Goal: Task Accomplishment & Management: Manage account settings

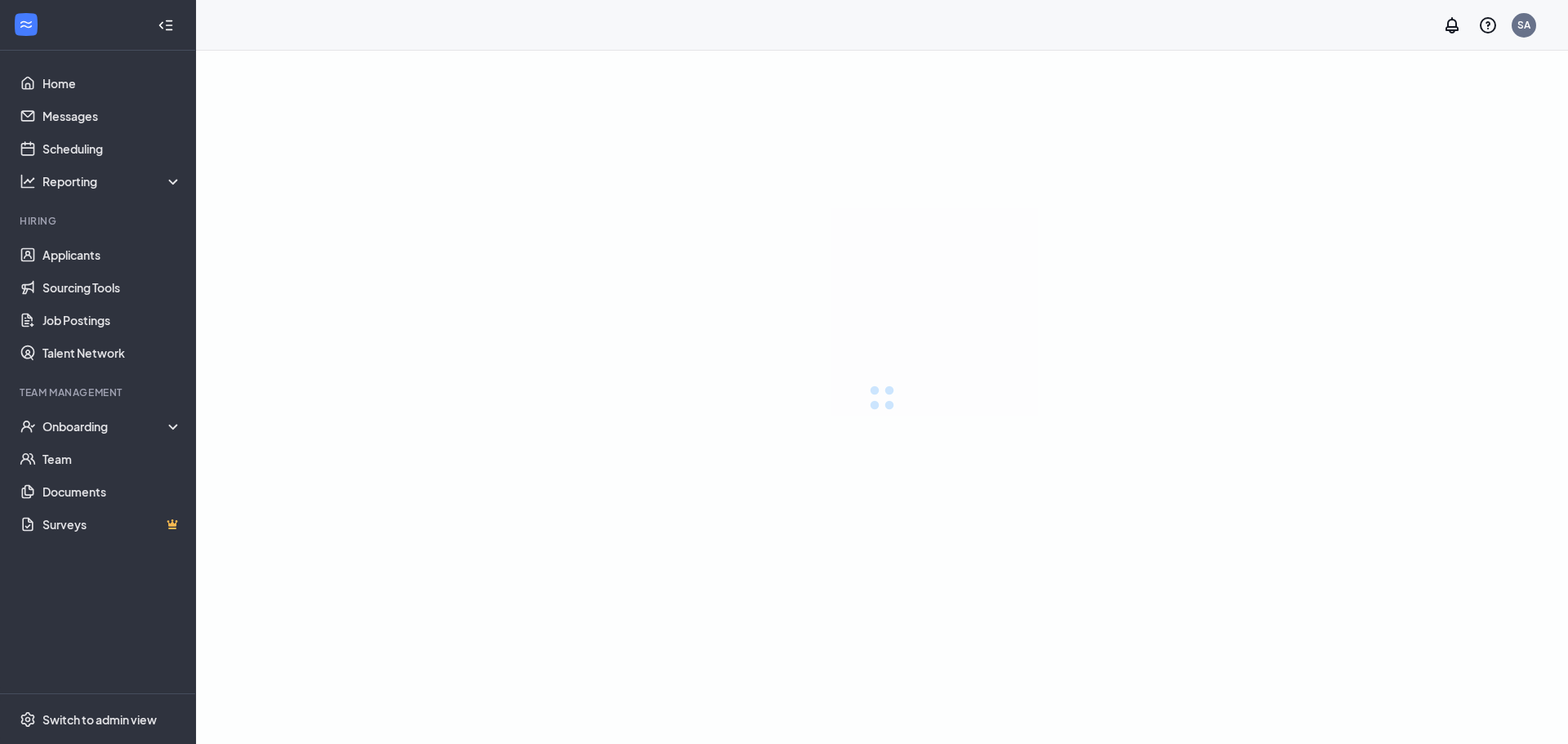
click at [82, 252] on link "Applicants" at bounding box center [113, 254] width 140 height 32
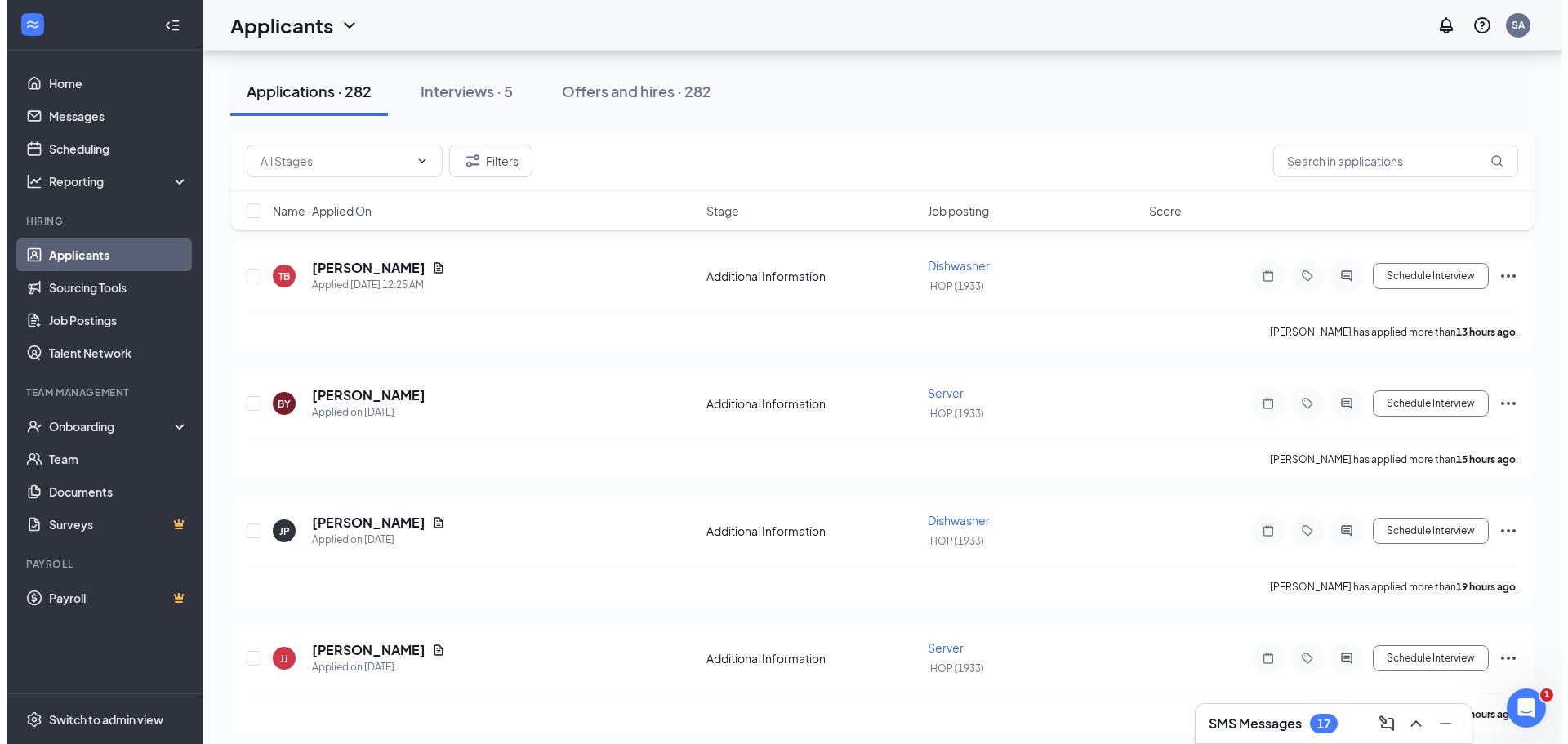
scroll to position [1960, 0]
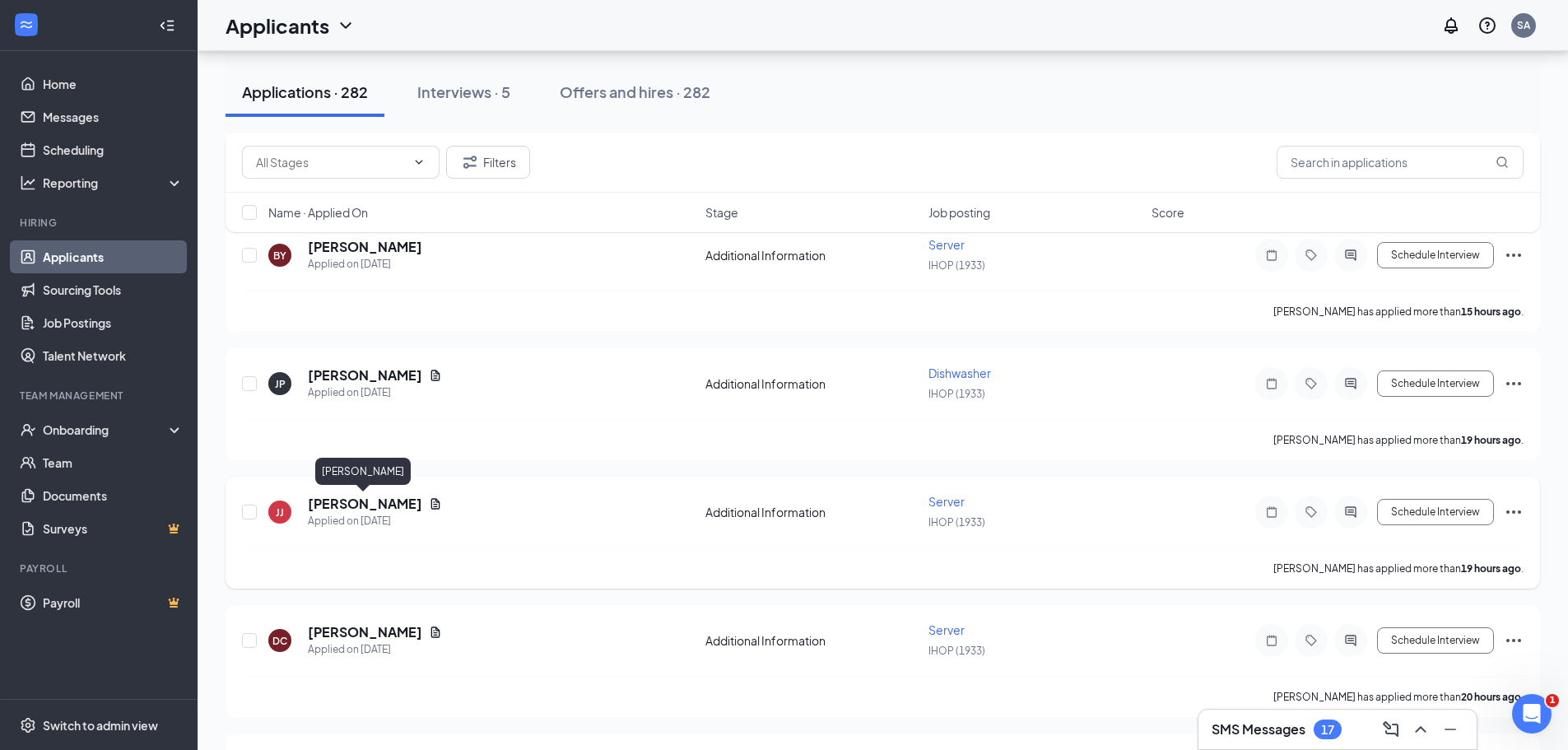
click at [358, 507] on h5 "[PERSON_NAME]" at bounding box center [365, 504] width 115 height 19
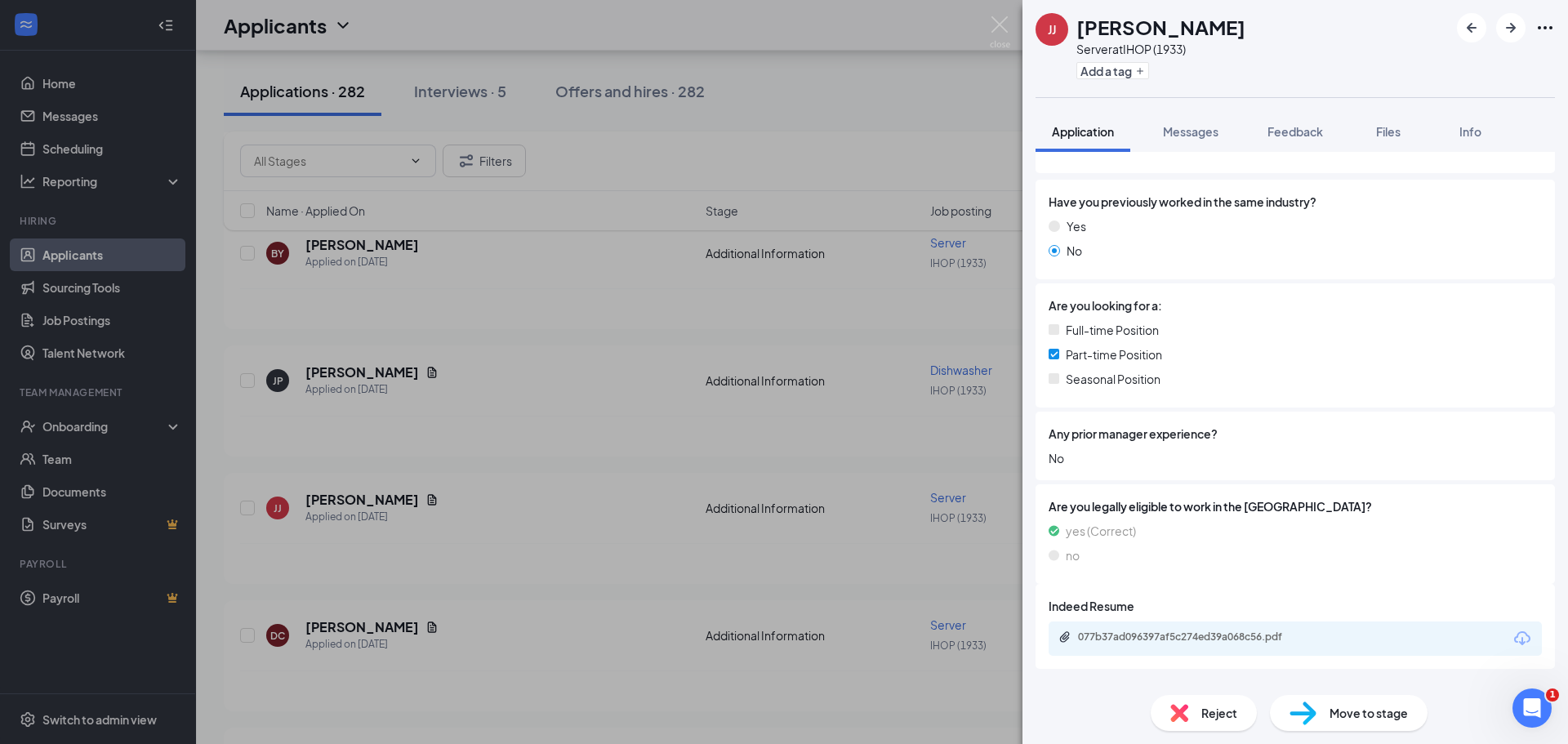
scroll to position [238, 0]
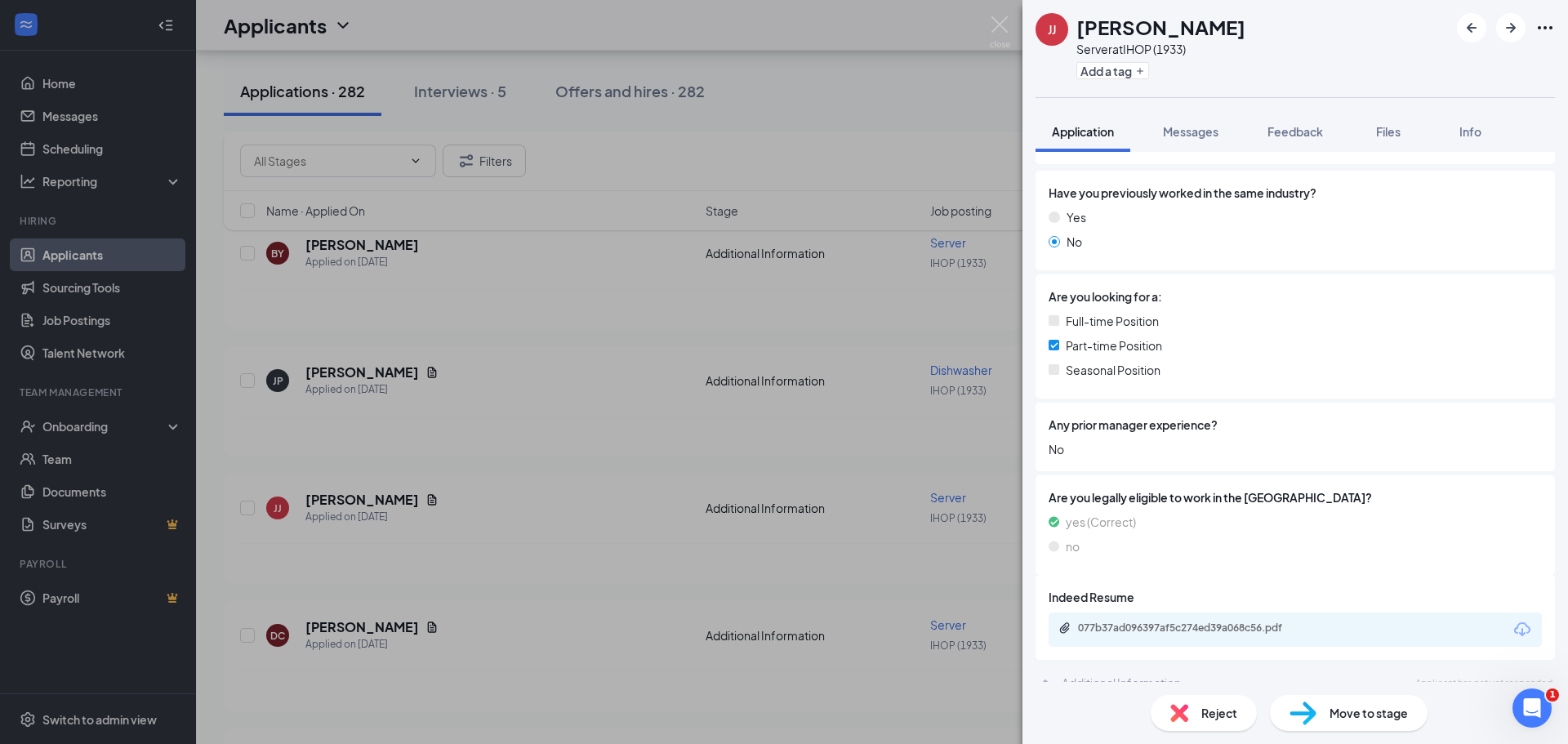
click at [1206, 613] on div "077b37ad096397af5c274ed39a068c56.pdf" at bounding box center [1295, 629] width 493 height 34
click at [1145, 621] on div "077b37ad096397af5c274ed39a068c56.pdf" at bounding box center [1192, 628] width 229 height 13
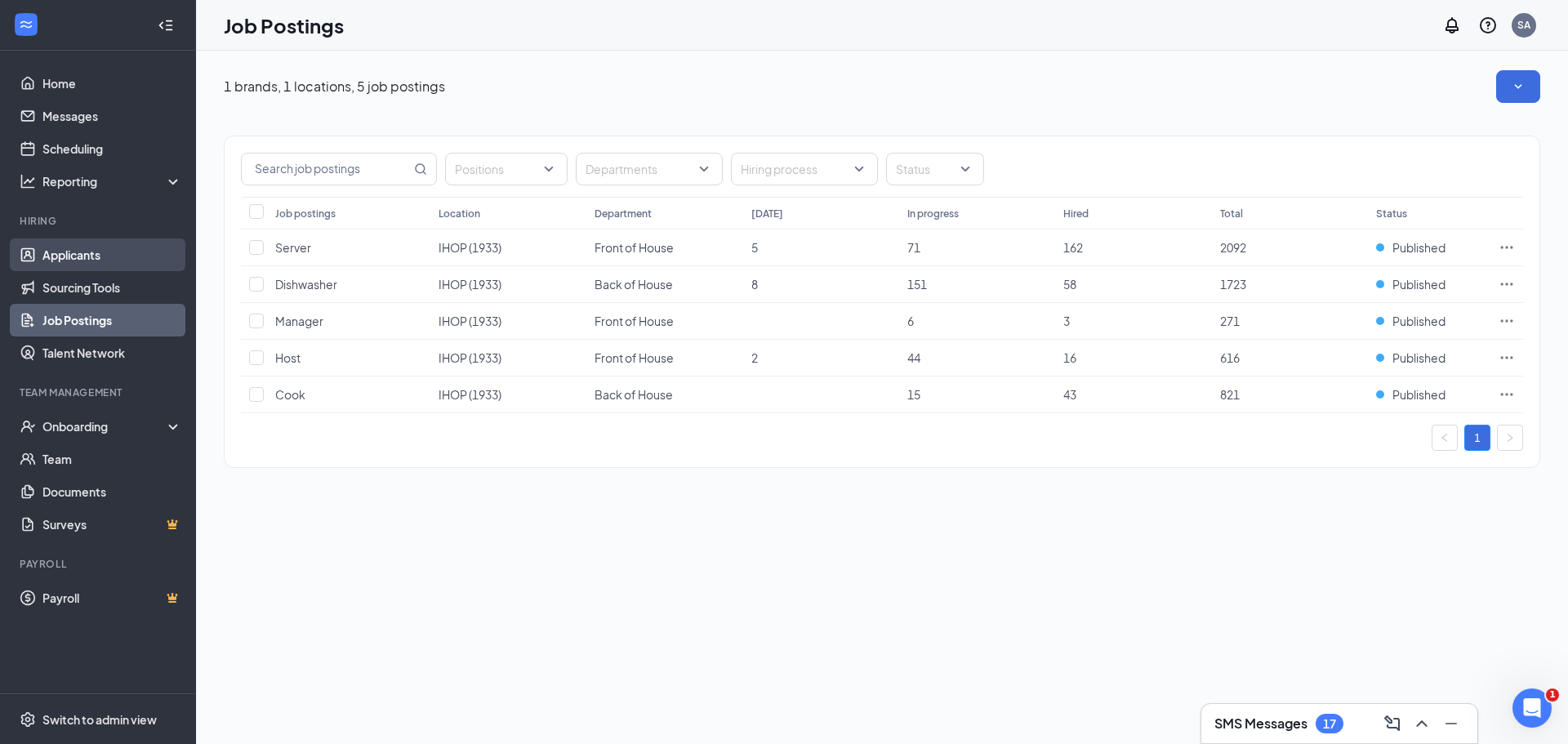
click at [61, 259] on link "Applicants" at bounding box center [113, 254] width 140 height 32
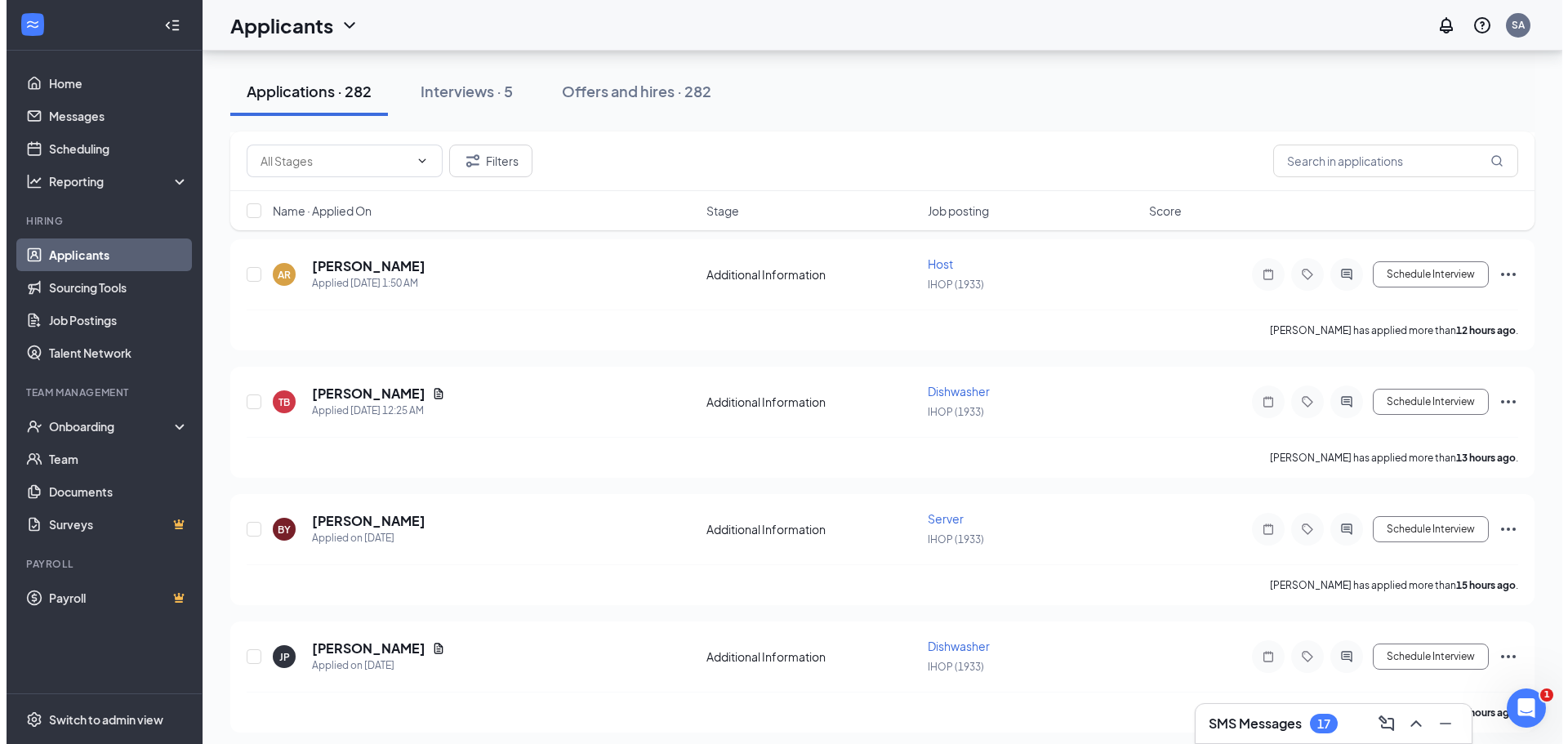
scroll to position [1878, 0]
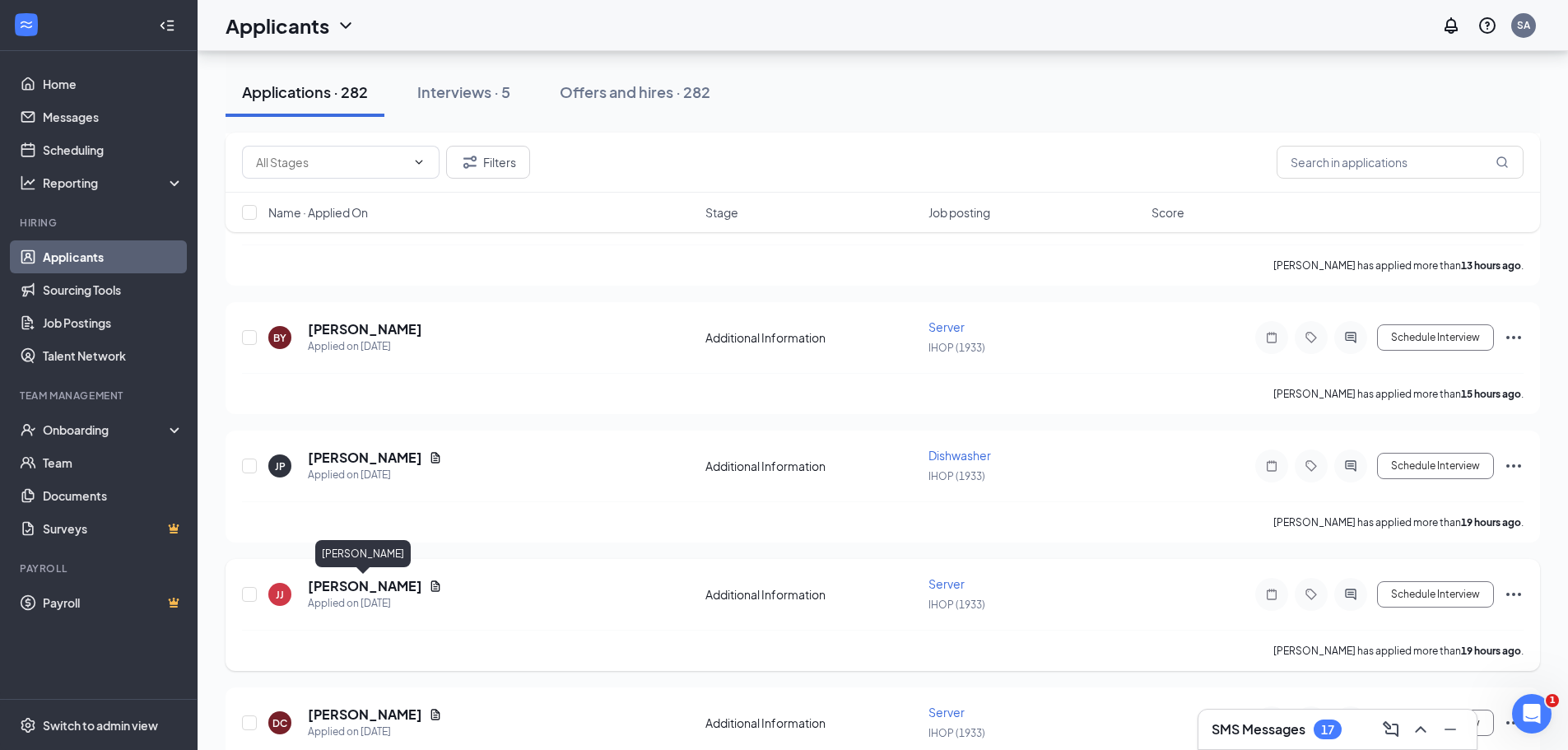
click at [367, 594] on h5 "[PERSON_NAME]" at bounding box center [365, 586] width 115 height 19
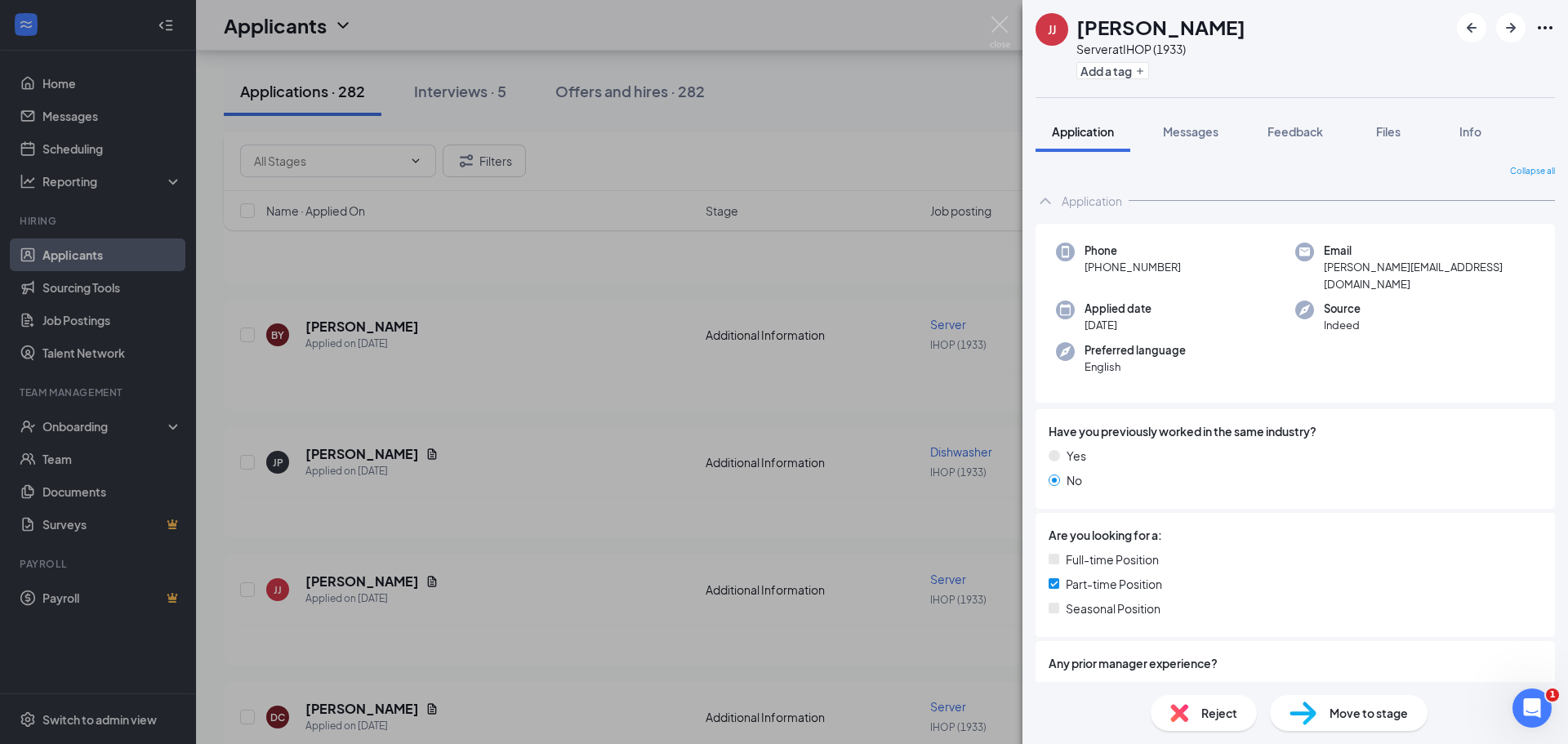
click at [1214, 720] on span "Reject" at bounding box center [1219, 712] width 36 height 18
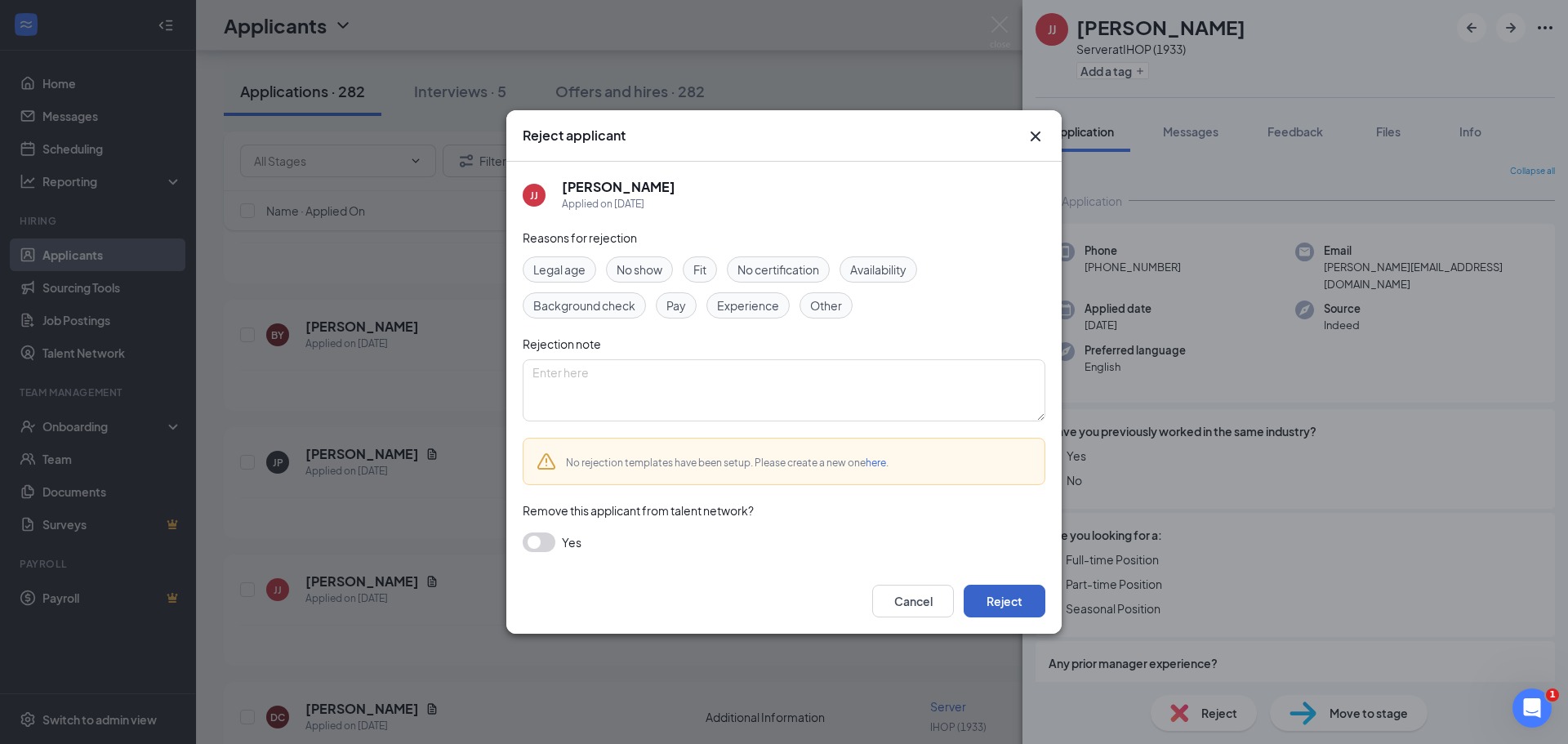
click at [1010, 606] on button "Reject" at bounding box center [1004, 600] width 81 height 32
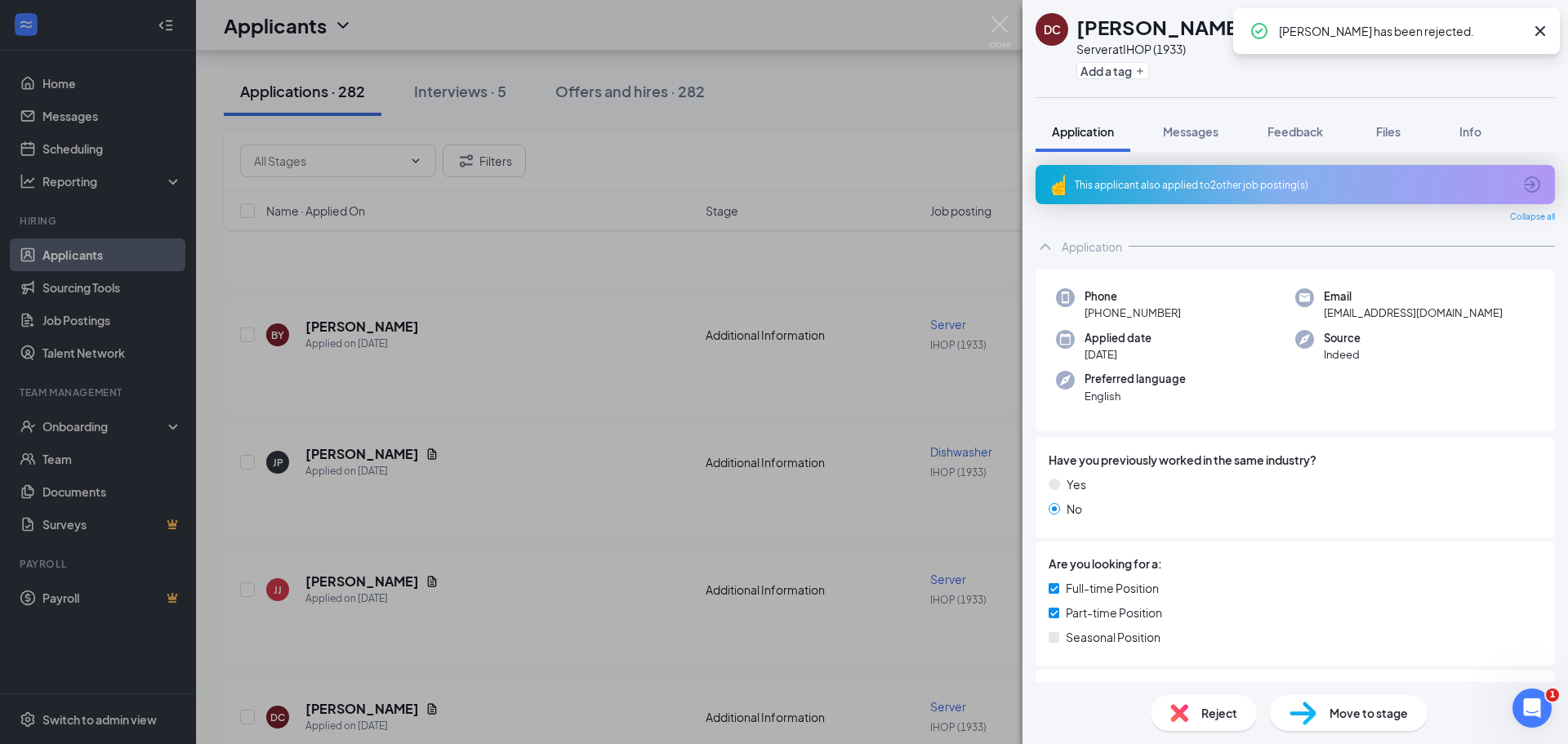
click at [545, 631] on div "DC Doria Clayborn Server at IHOP (1933) Add a tag Application Messages Feedback…" at bounding box center [784, 372] width 1568 height 744
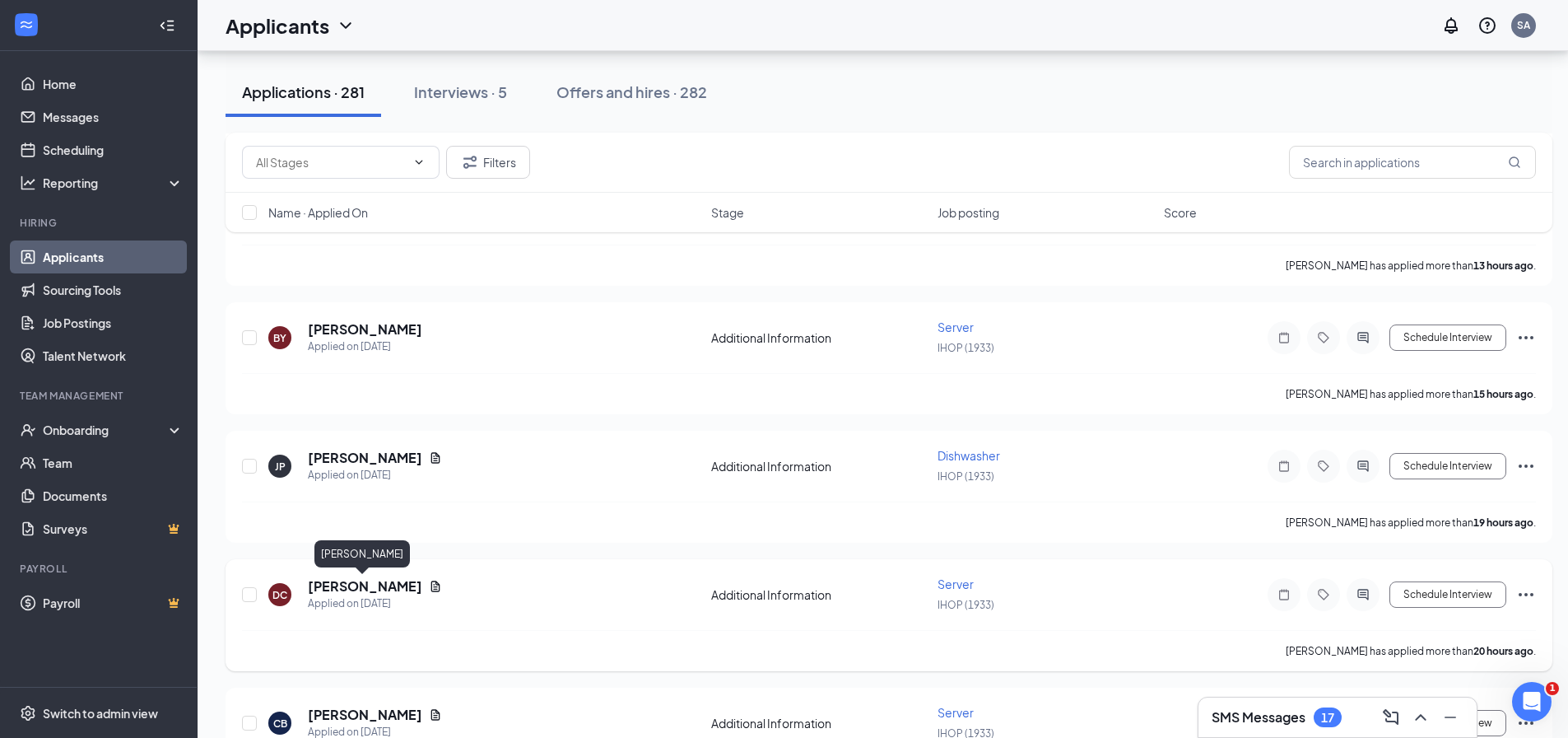
click at [374, 591] on h5 "[PERSON_NAME]" at bounding box center [365, 586] width 115 height 19
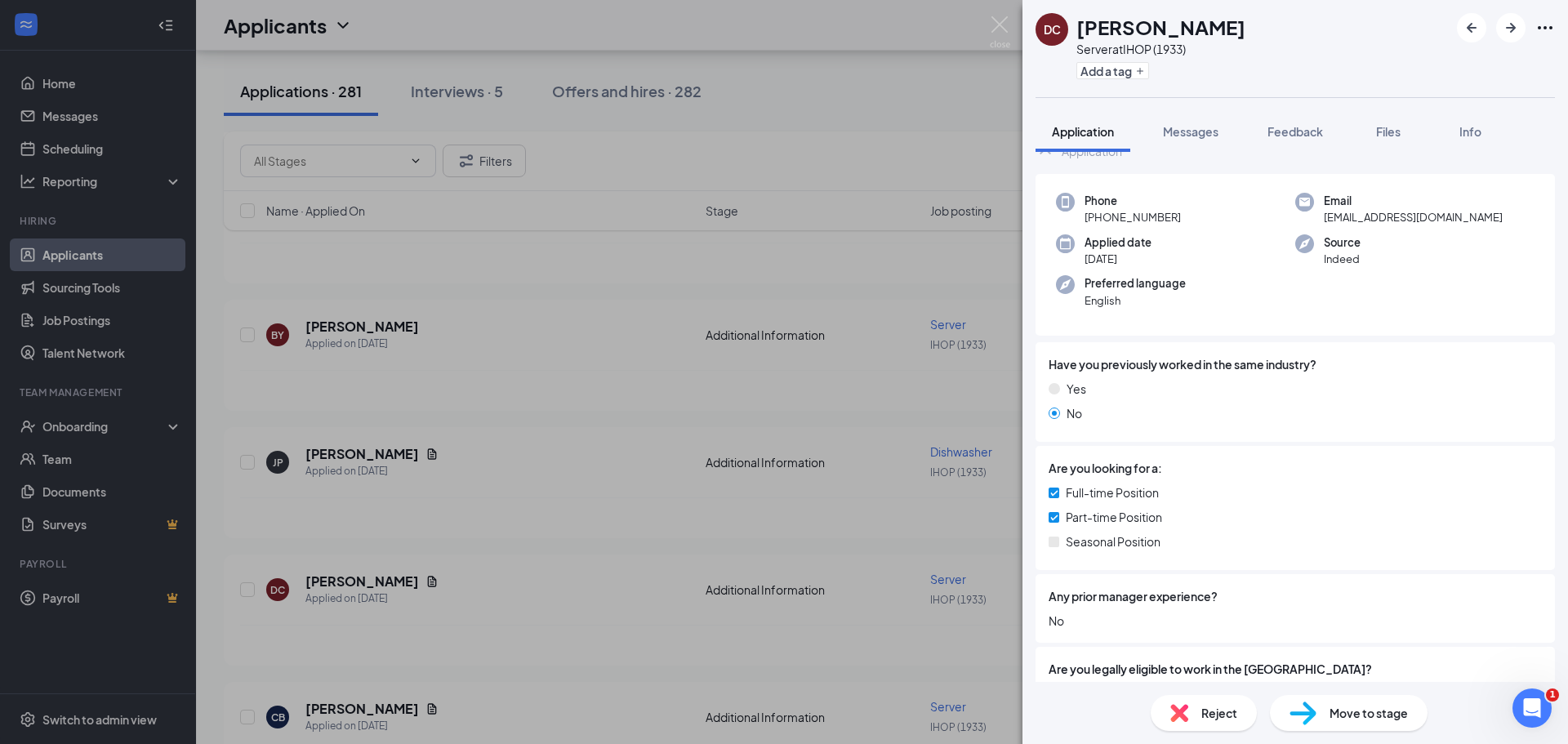
scroll to position [245, 0]
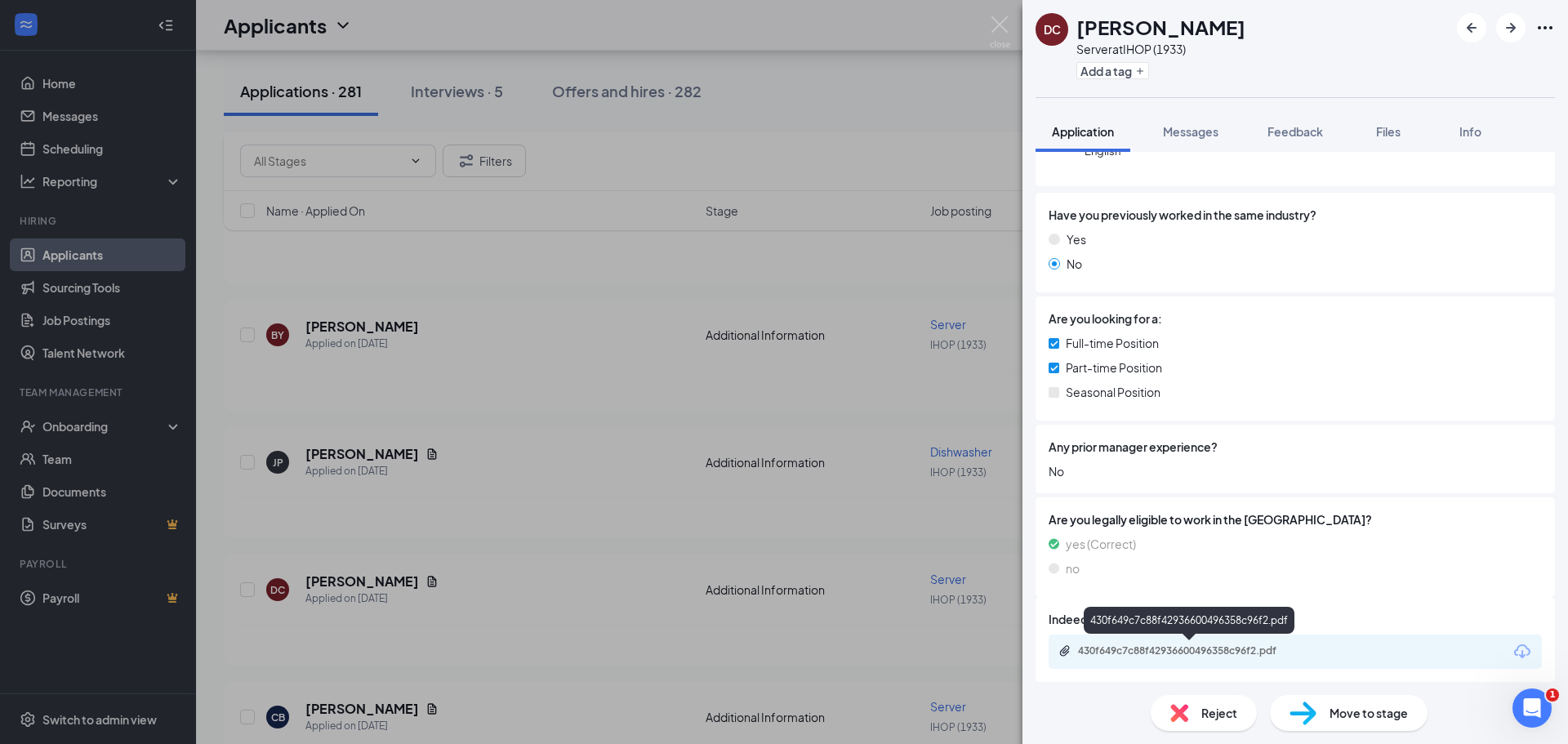
click at [1194, 647] on div "430f649c7c88f42936600496358c96f2.pdf" at bounding box center [1192, 650] width 229 height 13
